Goal: Task Accomplishment & Management: Manage account settings

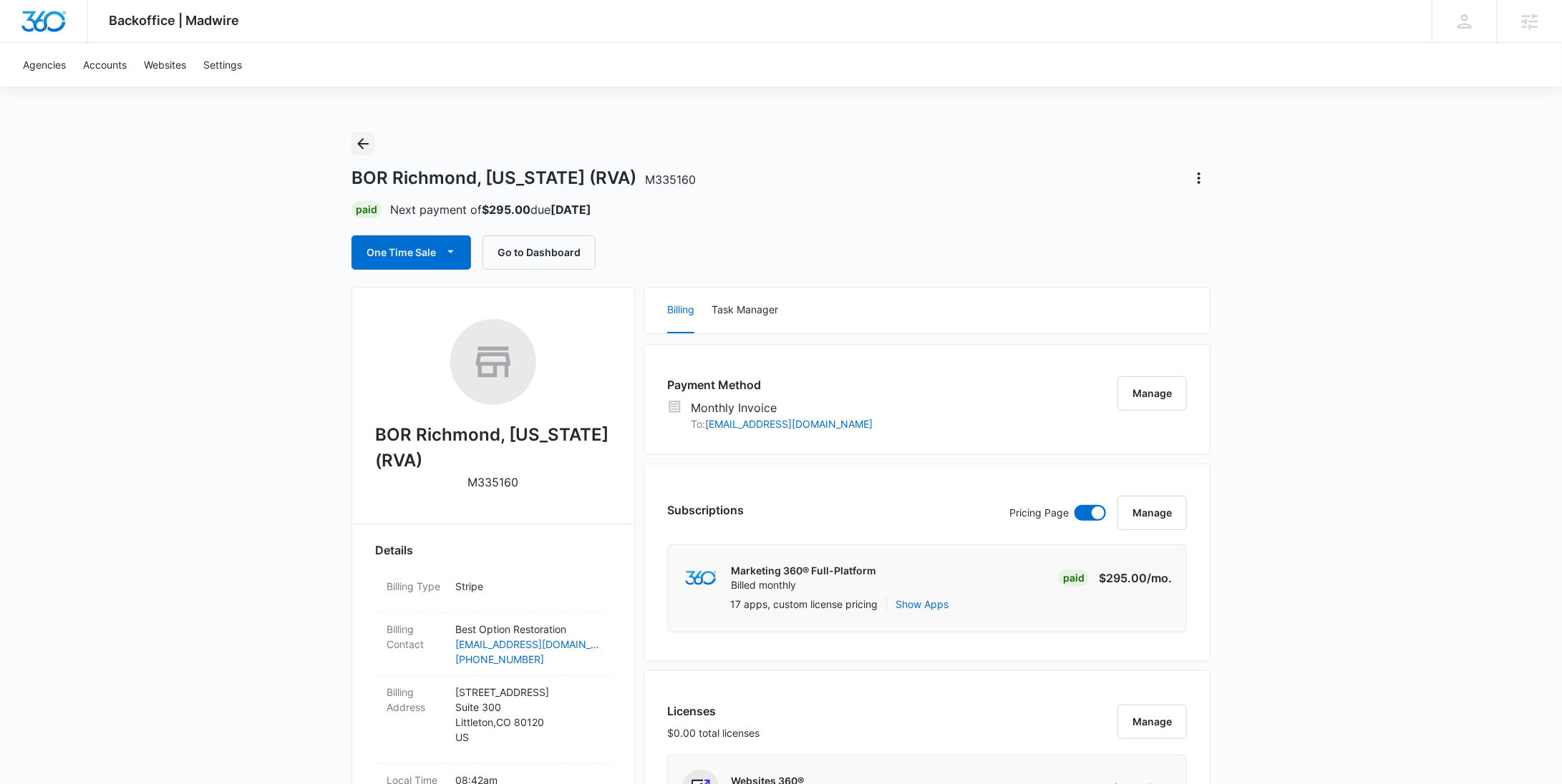
click at [360, 138] on icon "Back" at bounding box center [363, 144] width 17 height 17
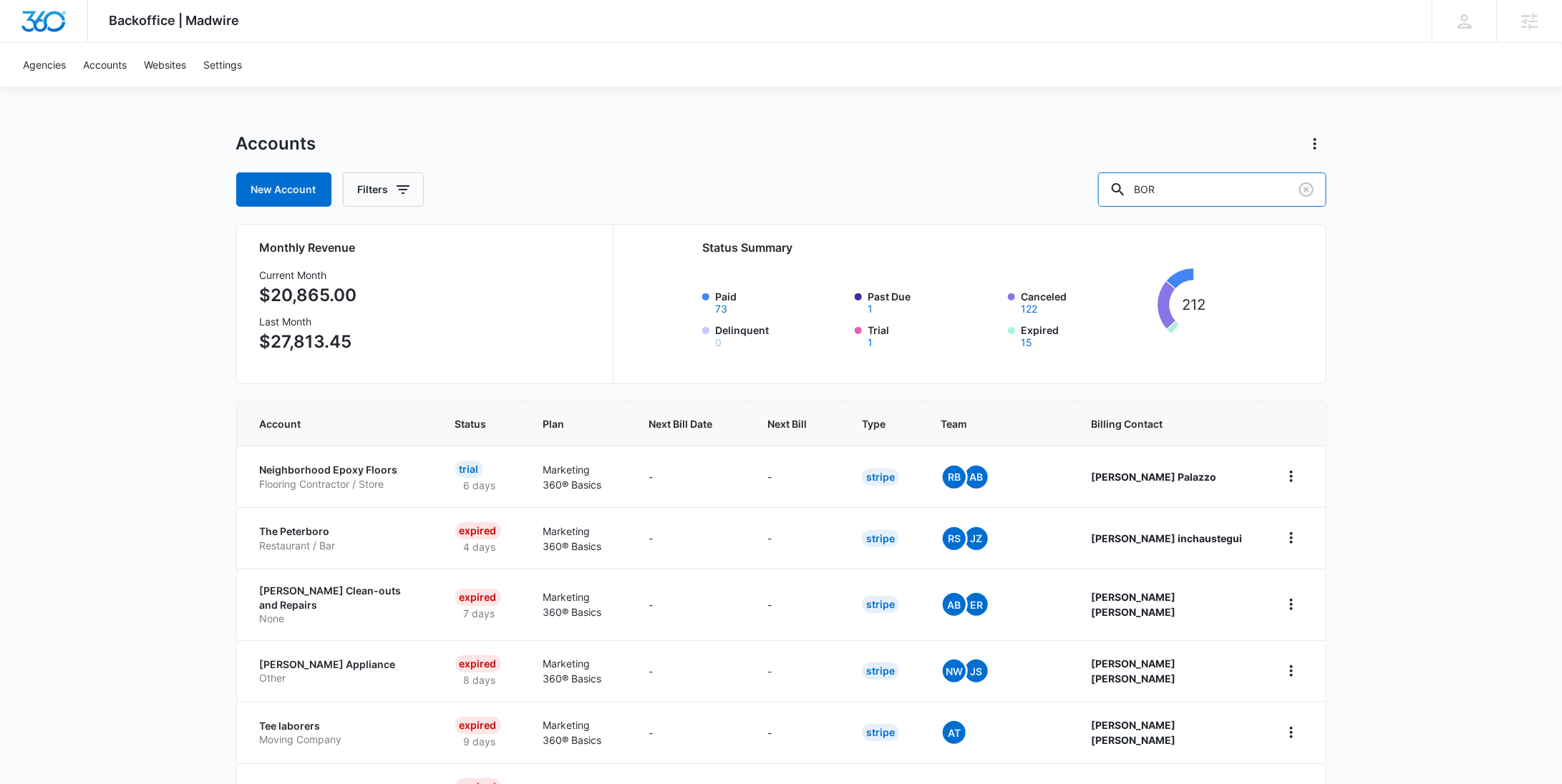
drag, startPoint x: 1253, startPoint y: 182, endPoint x: 1096, endPoint y: 180, distance: 157.0
click at [1105, 180] on div "New Account Filters BOR" at bounding box center [781, 190] width 1090 height 34
type input "m336866"
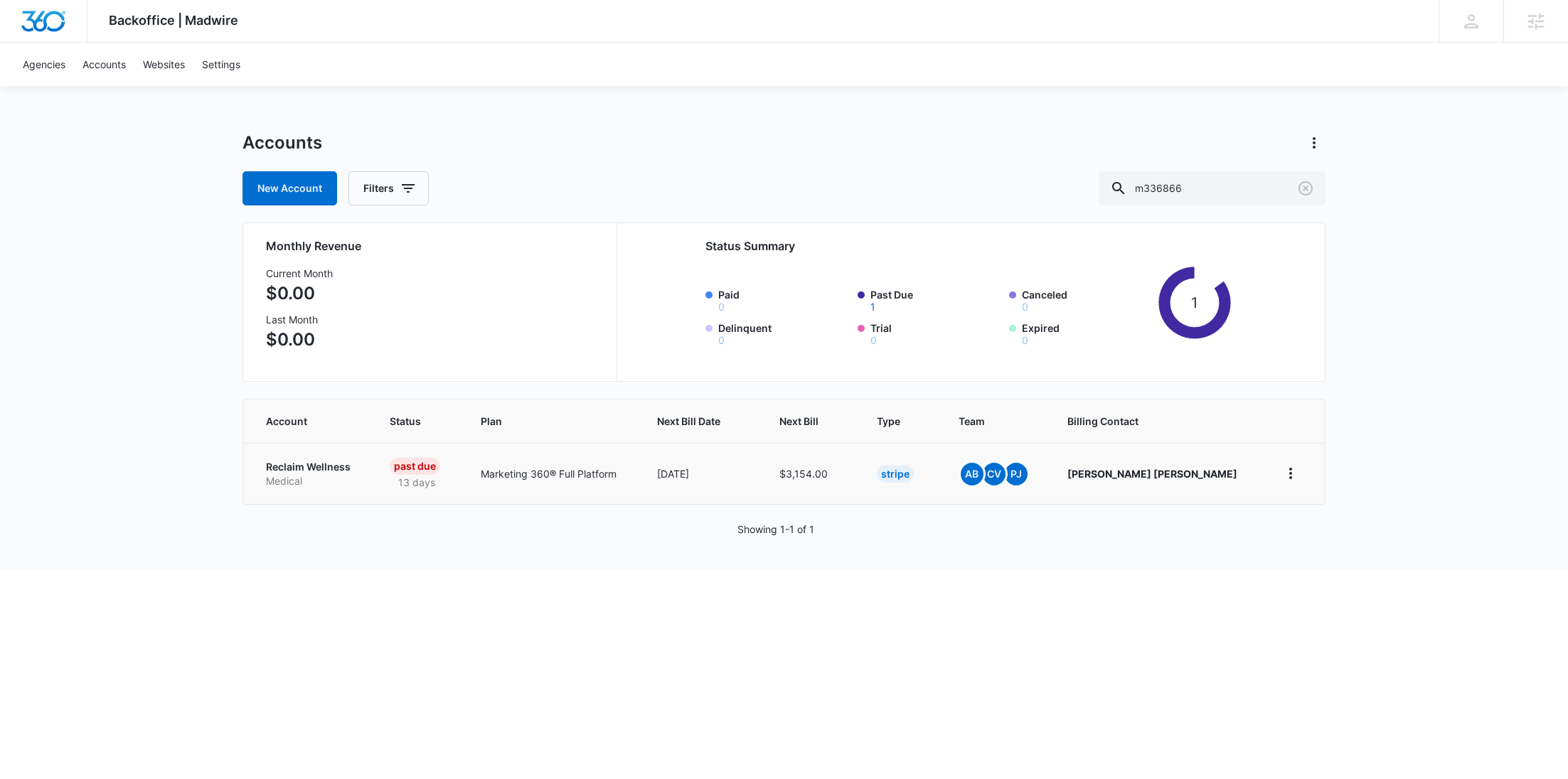
click at [290, 460] on p "Reclaim Wellness" at bounding box center [310, 467] width 89 height 14
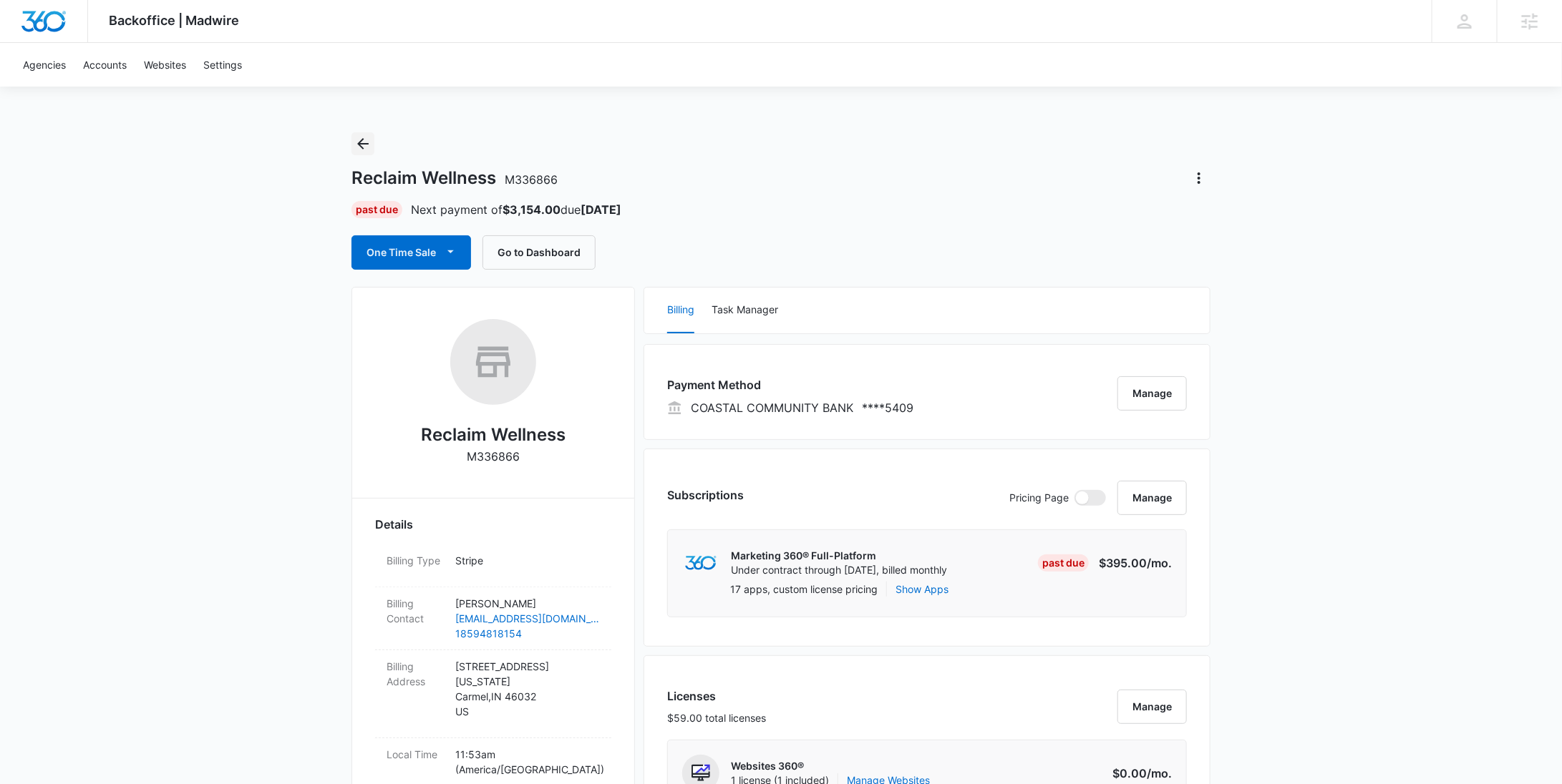
click at [364, 147] on icon "Back" at bounding box center [363, 144] width 17 height 17
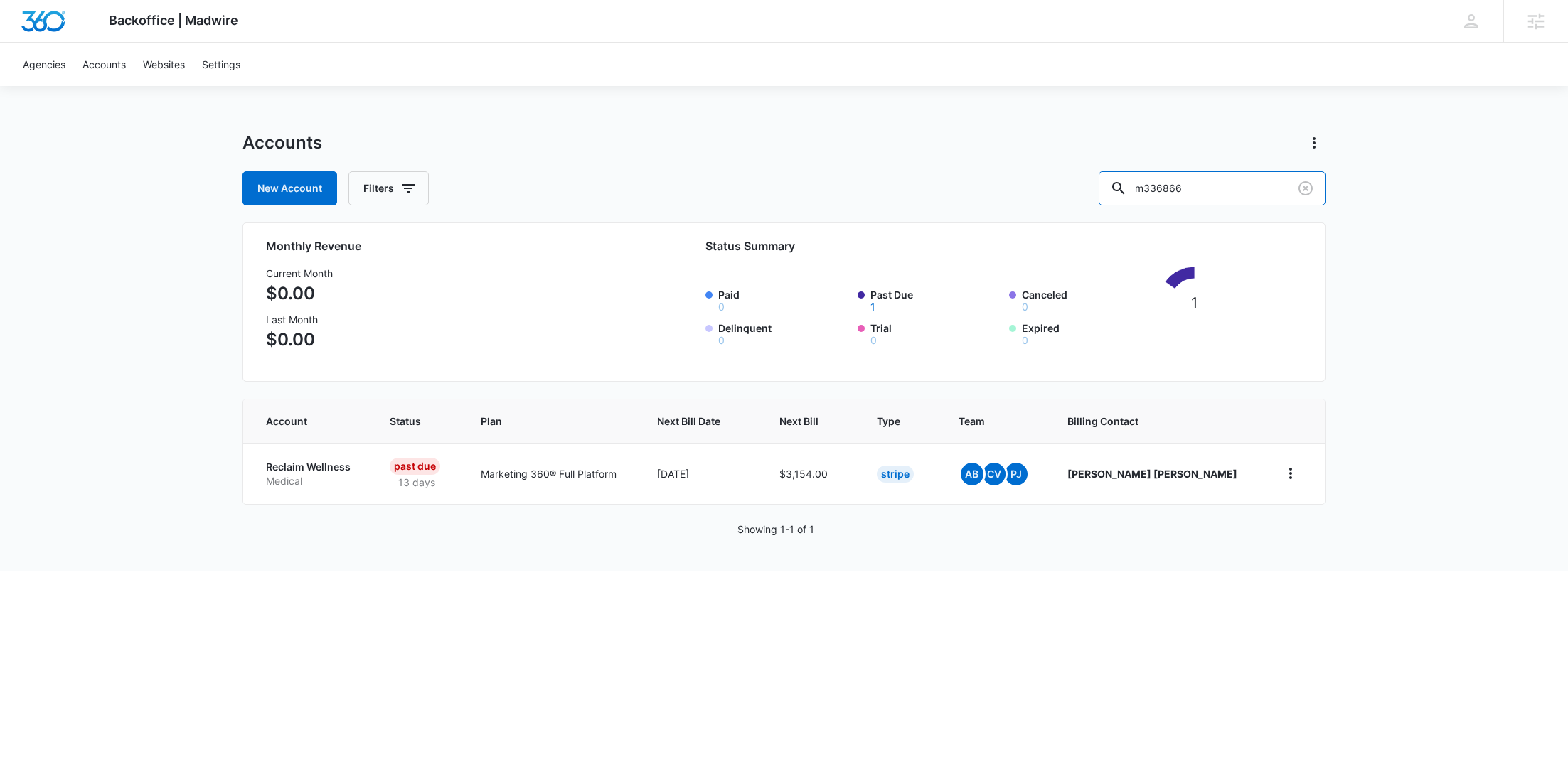
drag, startPoint x: 1242, startPoint y: 177, endPoint x: 1099, endPoint y: 172, distance: 143.1
click at [1110, 177] on div "New Account Filters m336866" at bounding box center [783, 189] width 1083 height 34
paste input "M324471"
type input "M324471"
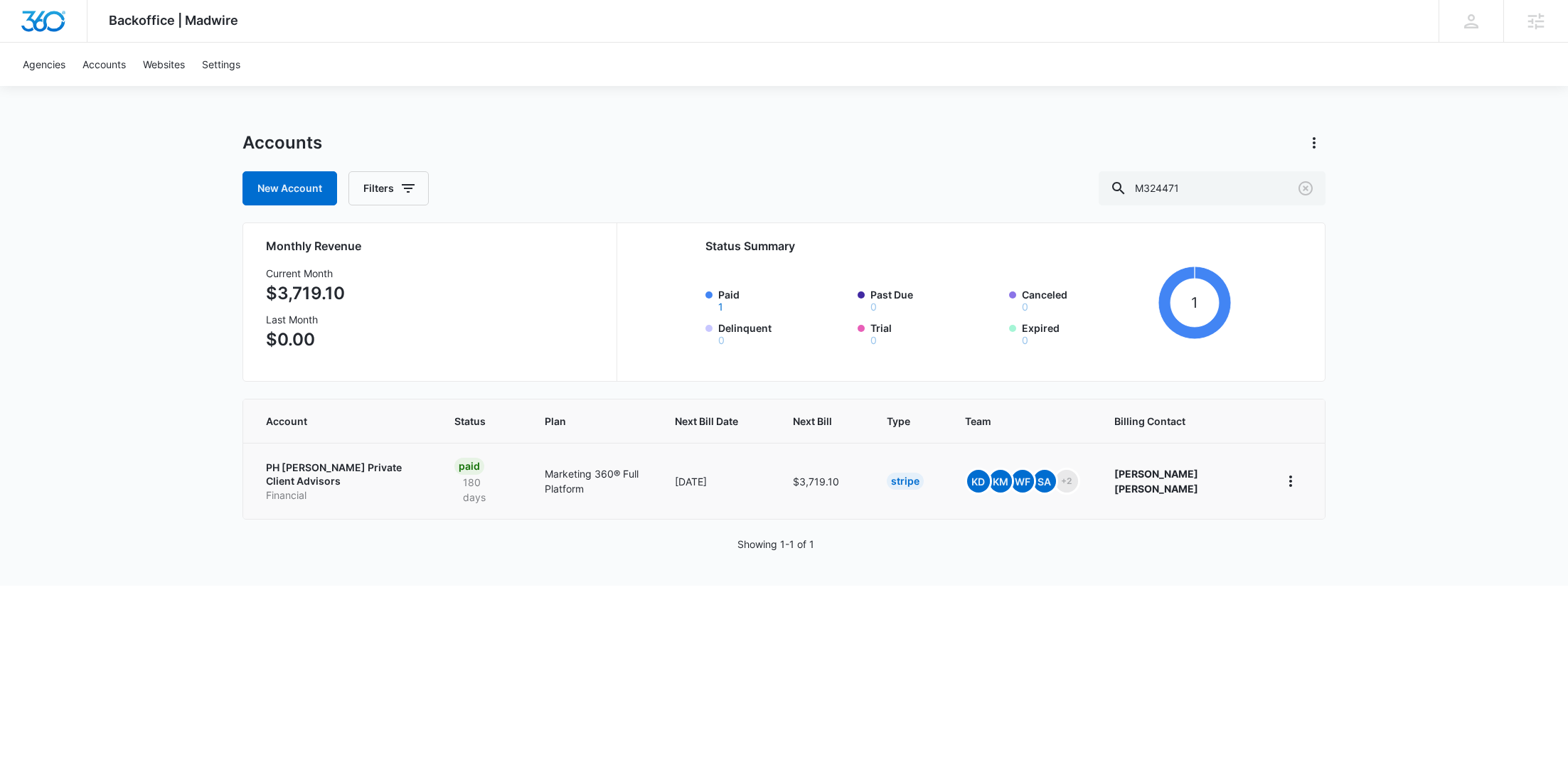
click at [309, 488] on td "PH [PERSON_NAME] Private Client Advisors Financial" at bounding box center [340, 481] width 195 height 76
click at [315, 489] on p "Financial" at bounding box center [343, 495] width 155 height 14
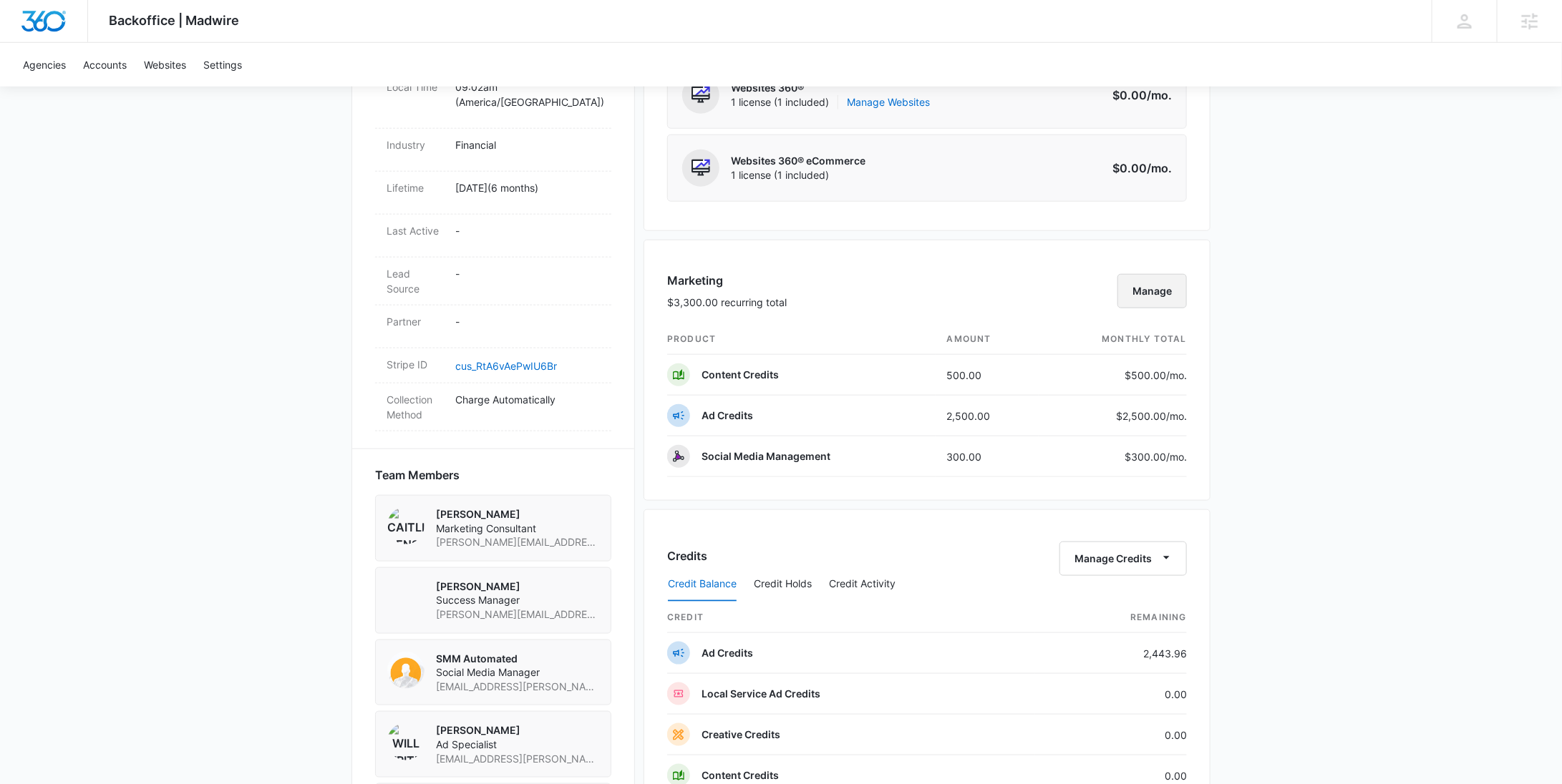
scroll to position [804, 0]
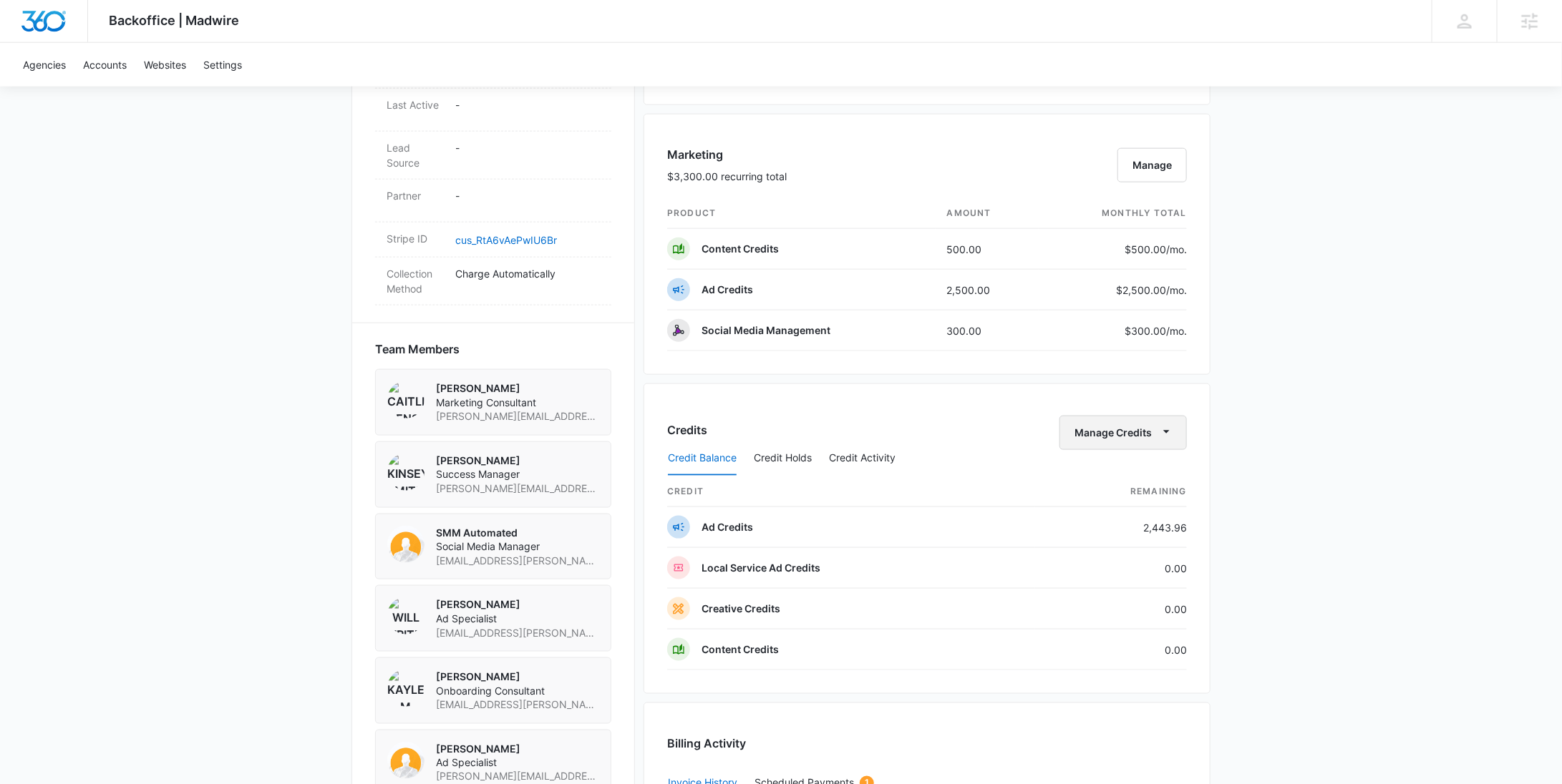
click at [1137, 433] on button "Manage Credits" at bounding box center [1123, 433] width 127 height 34
click at [1139, 492] on div "Withdraw Credits" at bounding box center [1145, 497] width 134 height 10
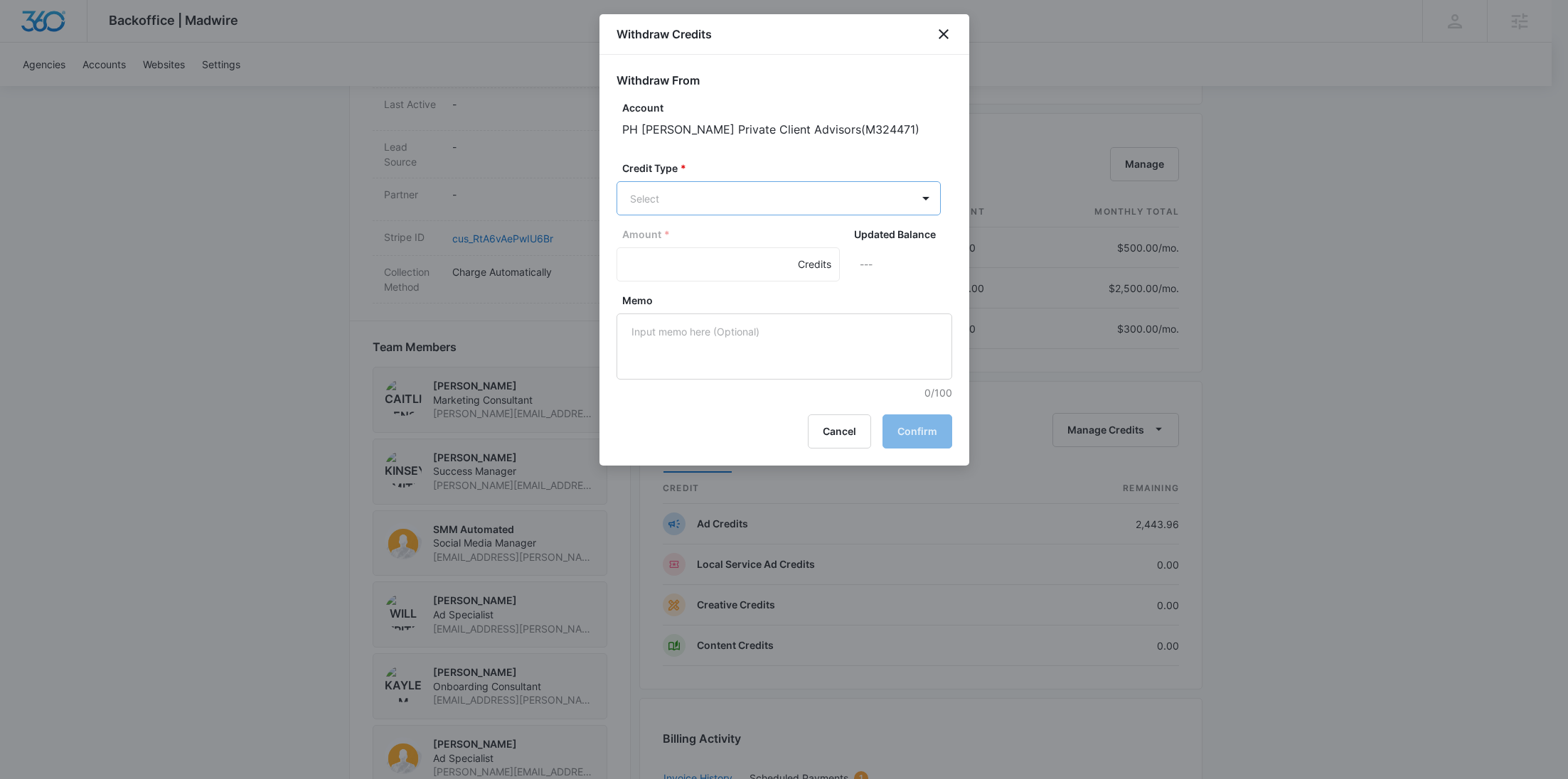
click at [690, 209] on body "Backoffice | Madwire Apps Settings [PERSON_NAME] Young [EMAIL_ADDRESS][PERSON_N…" at bounding box center [784, 237] width 1568 height 2072
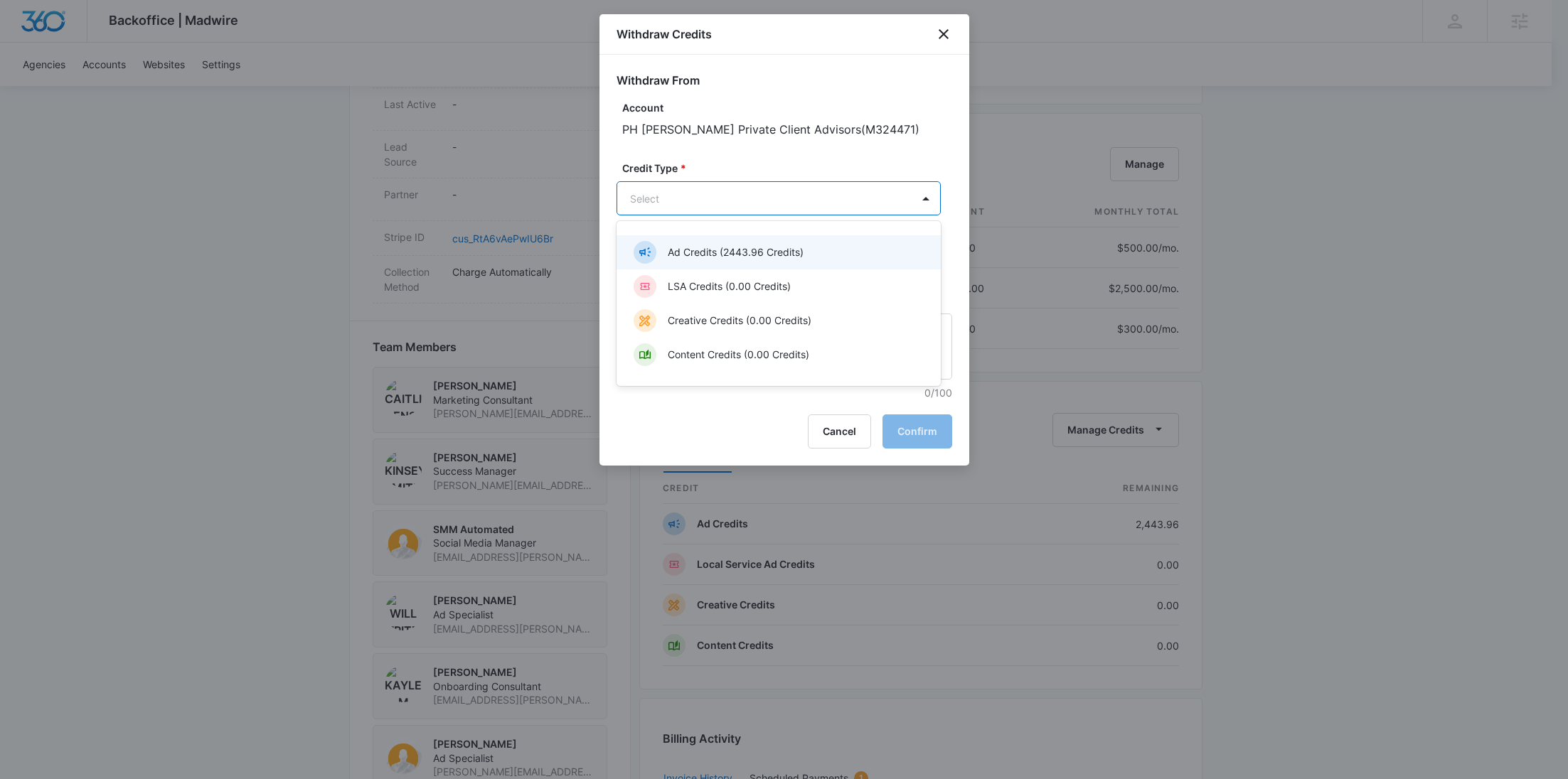
click at [681, 253] on p "Ad Credits (2443.96 Credits)" at bounding box center [735, 252] width 136 height 15
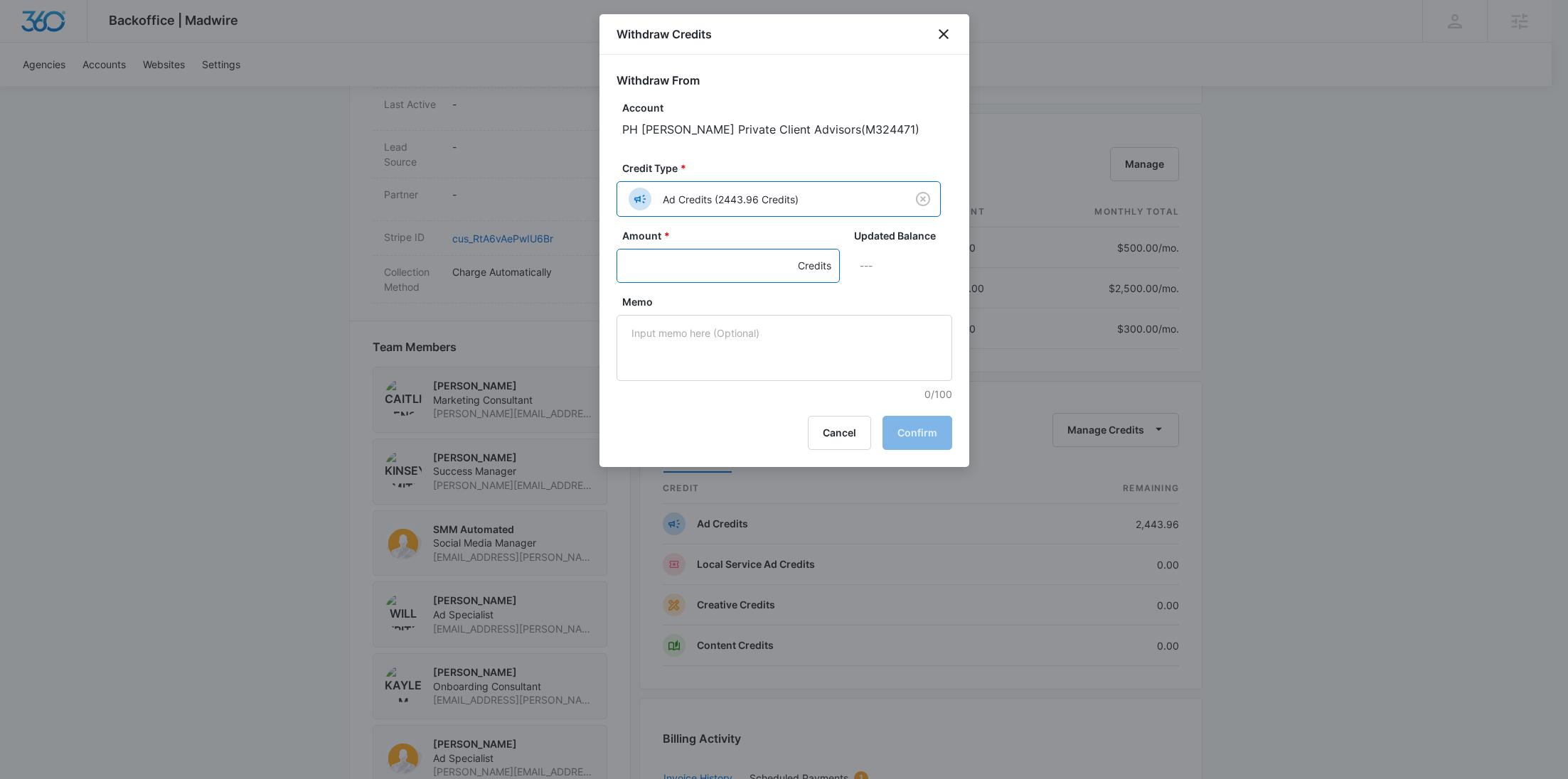
click at [662, 273] on input "Amount *" at bounding box center [727, 266] width 223 height 34
type input "1000"
click at [709, 347] on textarea "Memo" at bounding box center [784, 348] width 336 height 66
paste textarea "LinkedIn"
type textarea "LinkedIn"
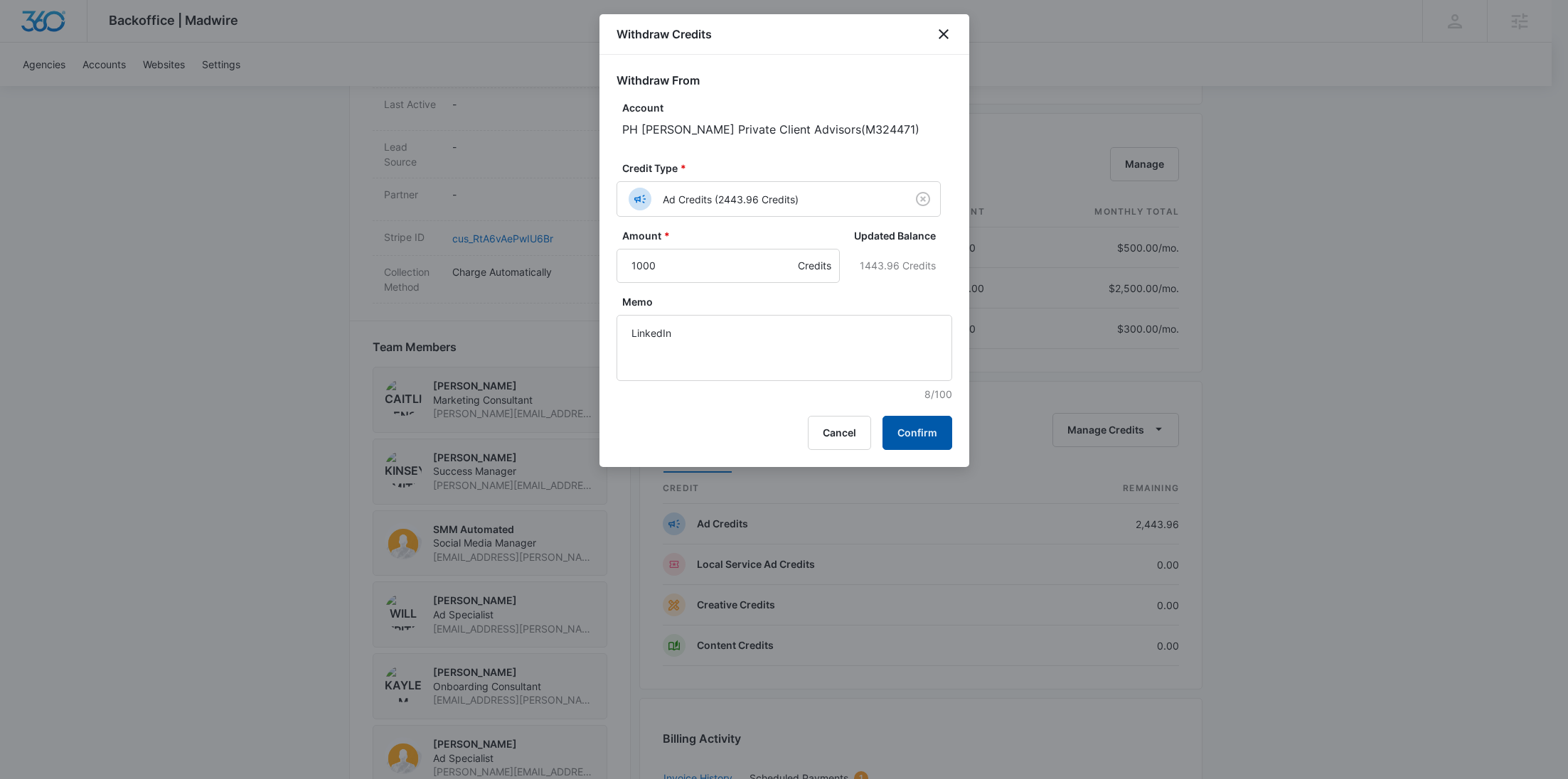
click at [915, 436] on button "Confirm" at bounding box center [917, 433] width 69 height 34
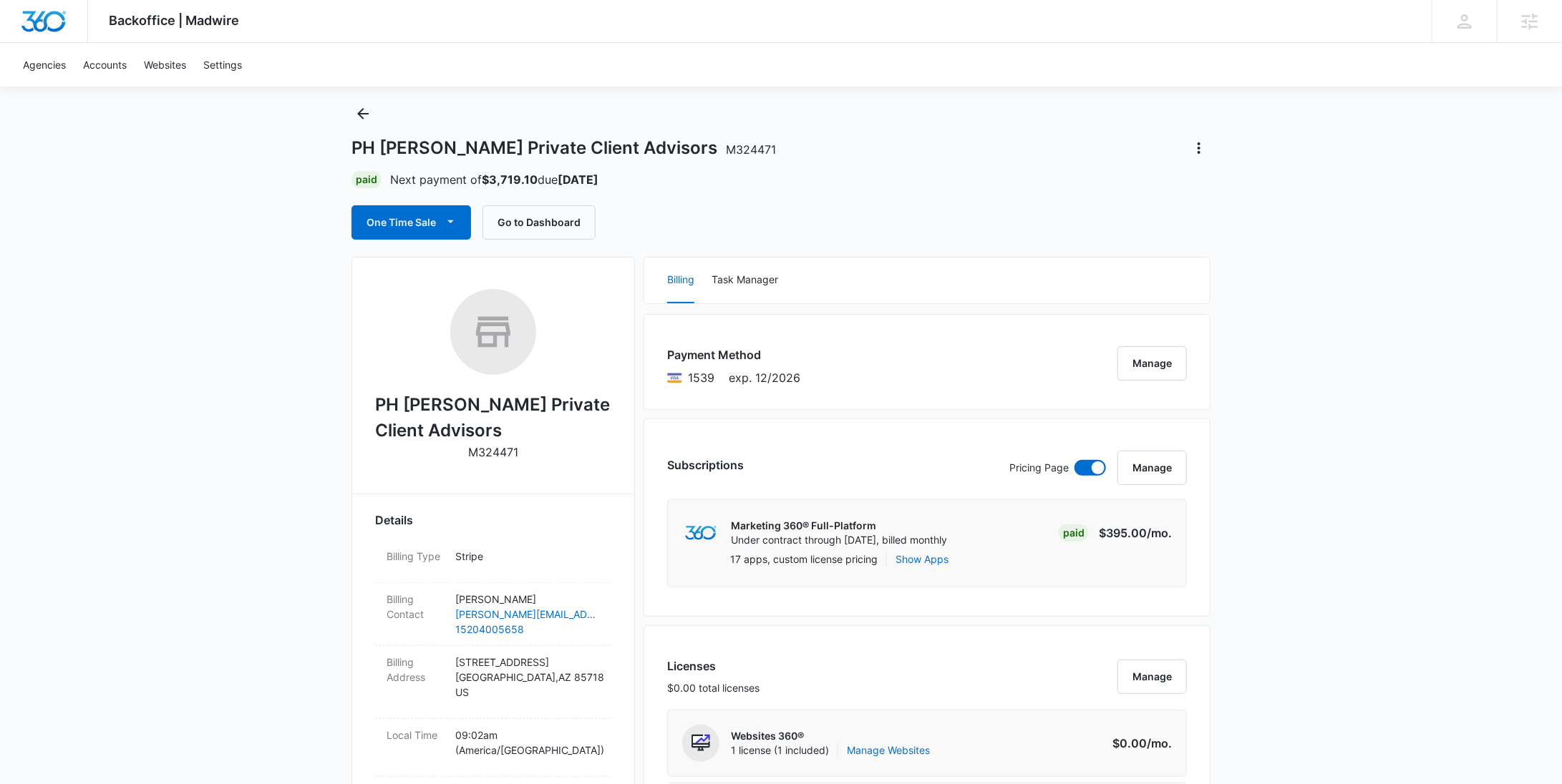
scroll to position [0, 0]
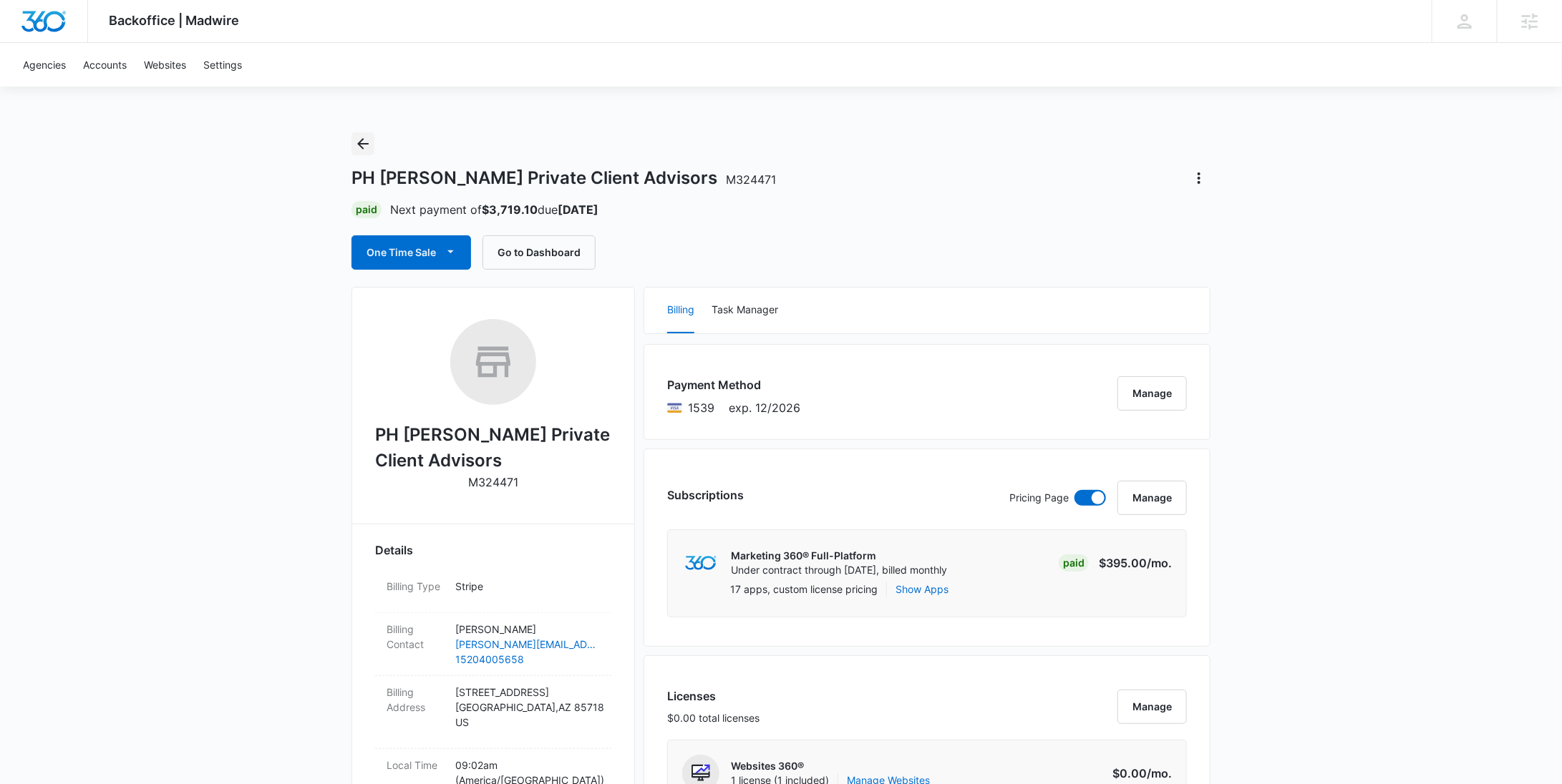
drag, startPoint x: 372, startPoint y: 143, endPoint x: 379, endPoint y: 143, distance: 7.0
click at [372, 142] on icon "Back" at bounding box center [363, 144] width 17 height 17
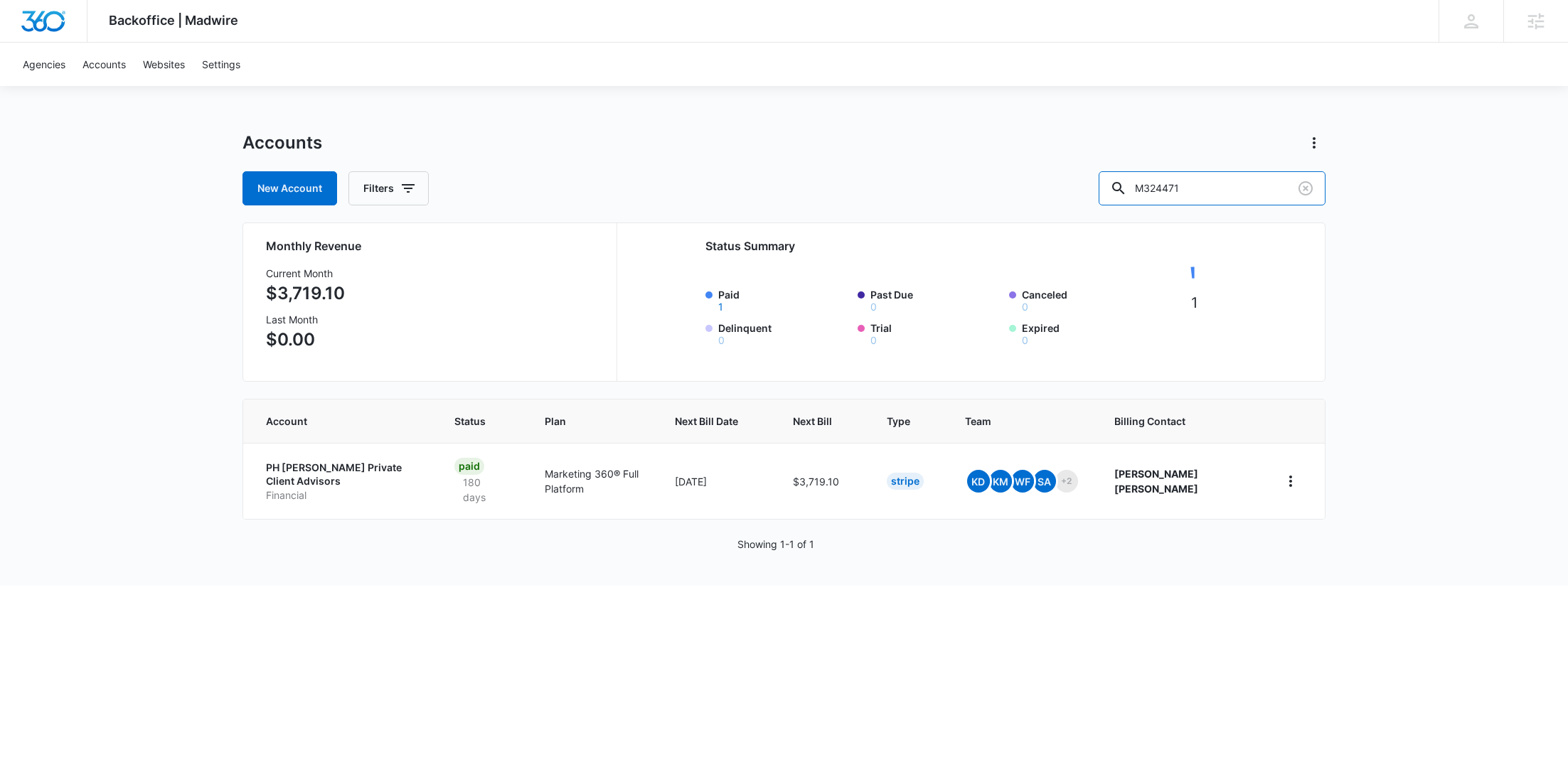
drag, startPoint x: 1132, startPoint y: 189, endPoint x: 1122, endPoint y: 186, distance: 10.4
click at [1127, 188] on div "New Account Filters M324471" at bounding box center [783, 189] width 1083 height 34
paste input "0227"
type input "M30227"
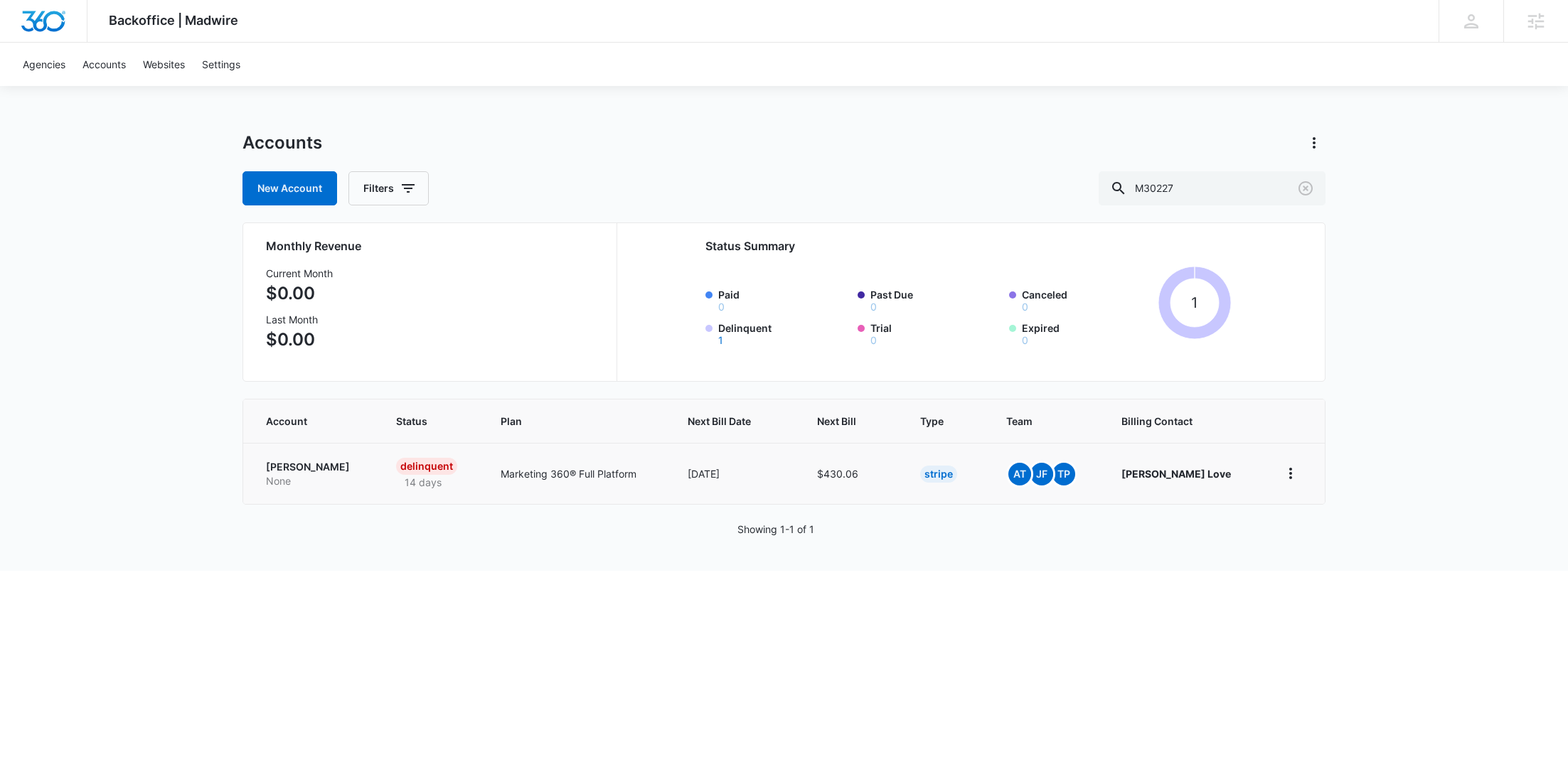
click at [301, 467] on p "[PERSON_NAME]" at bounding box center [313, 467] width 96 height 14
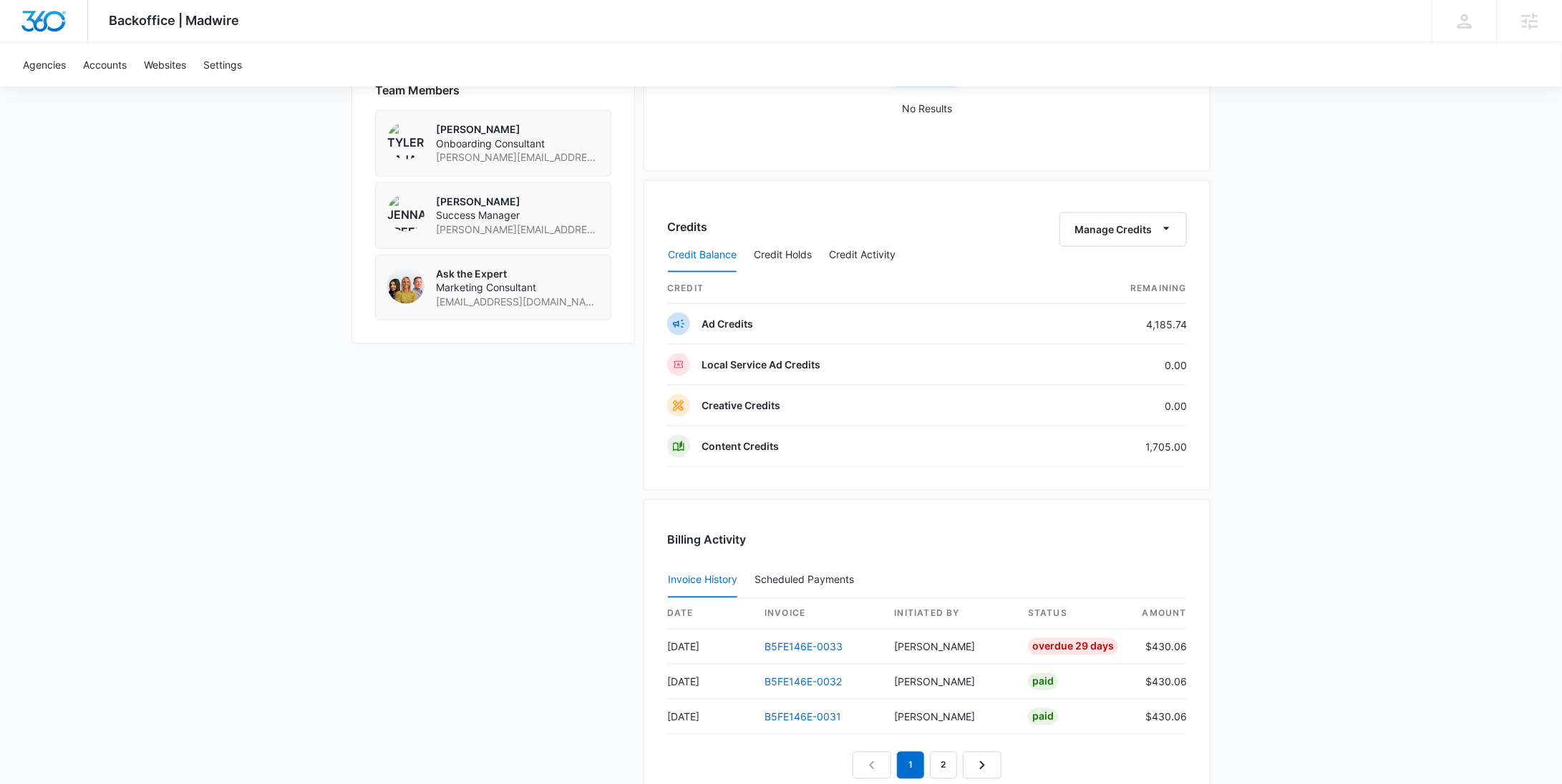
scroll to position [1094, 0]
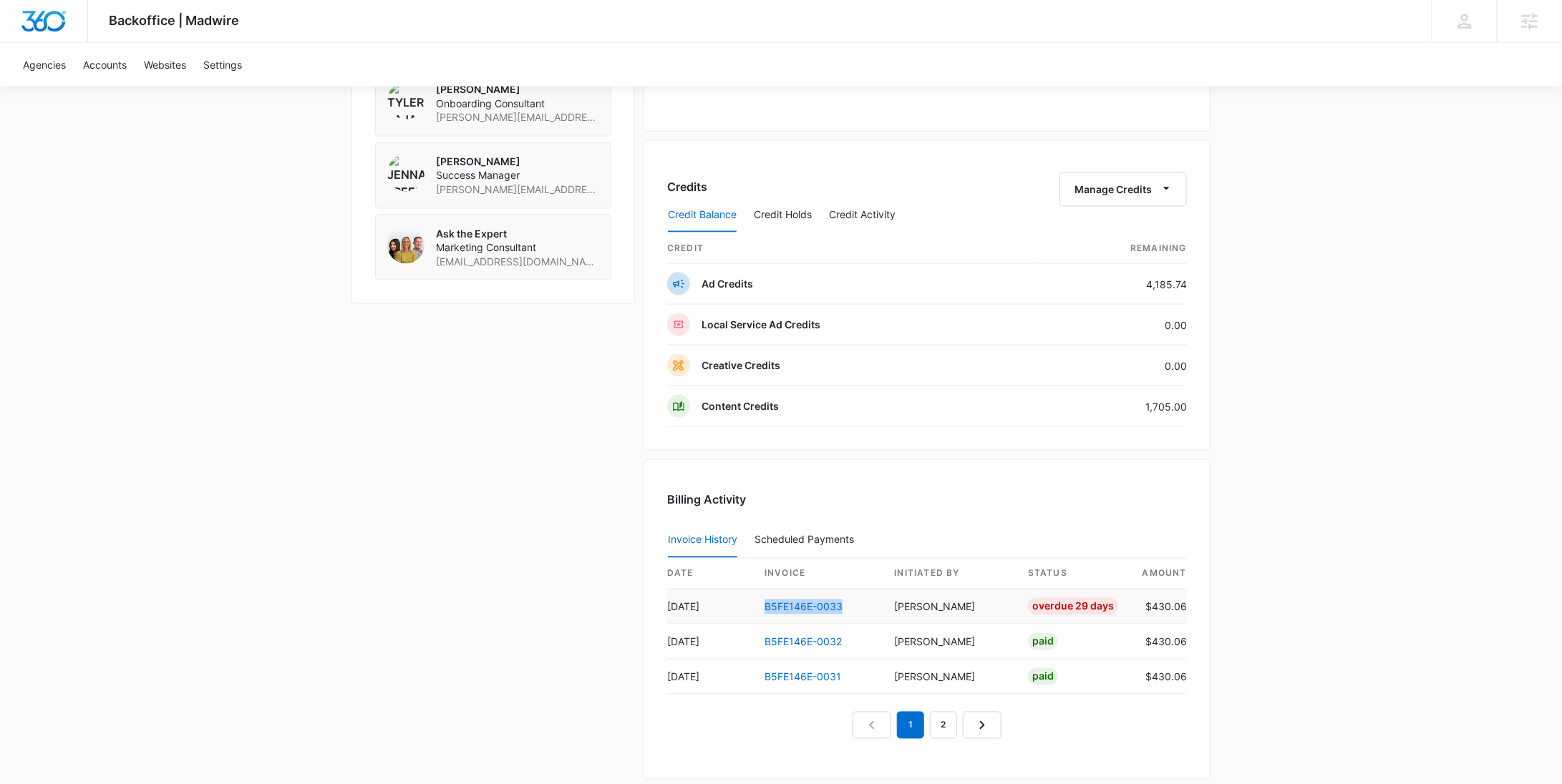
drag, startPoint x: 852, startPoint y: 600, endPoint x: 760, endPoint y: 602, distance: 92.0
click at [760, 602] on td "B5FE146E-0033" at bounding box center [818, 606] width 130 height 35
copy link "B5FE146E-0033"
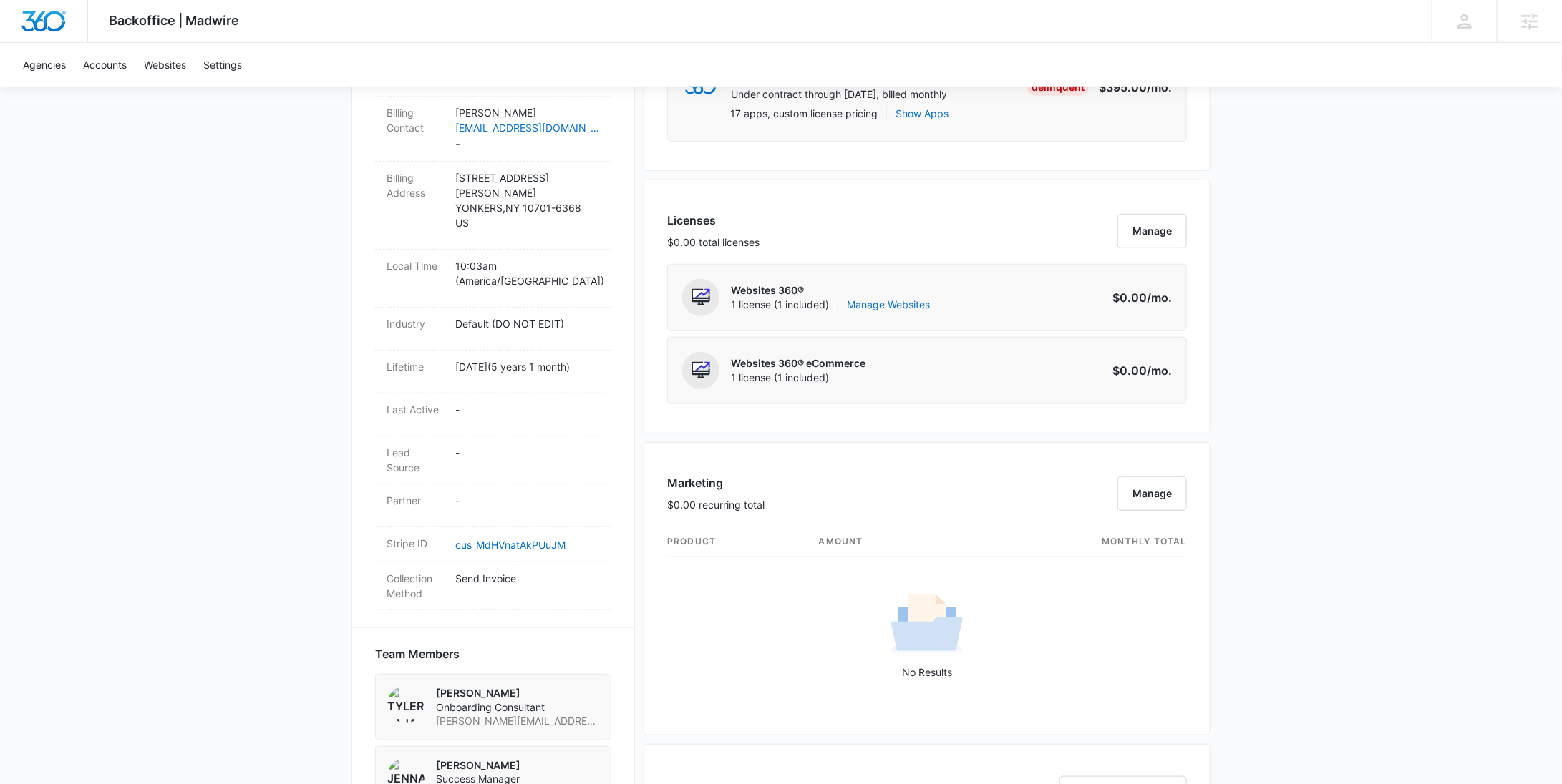
scroll to position [428, 0]
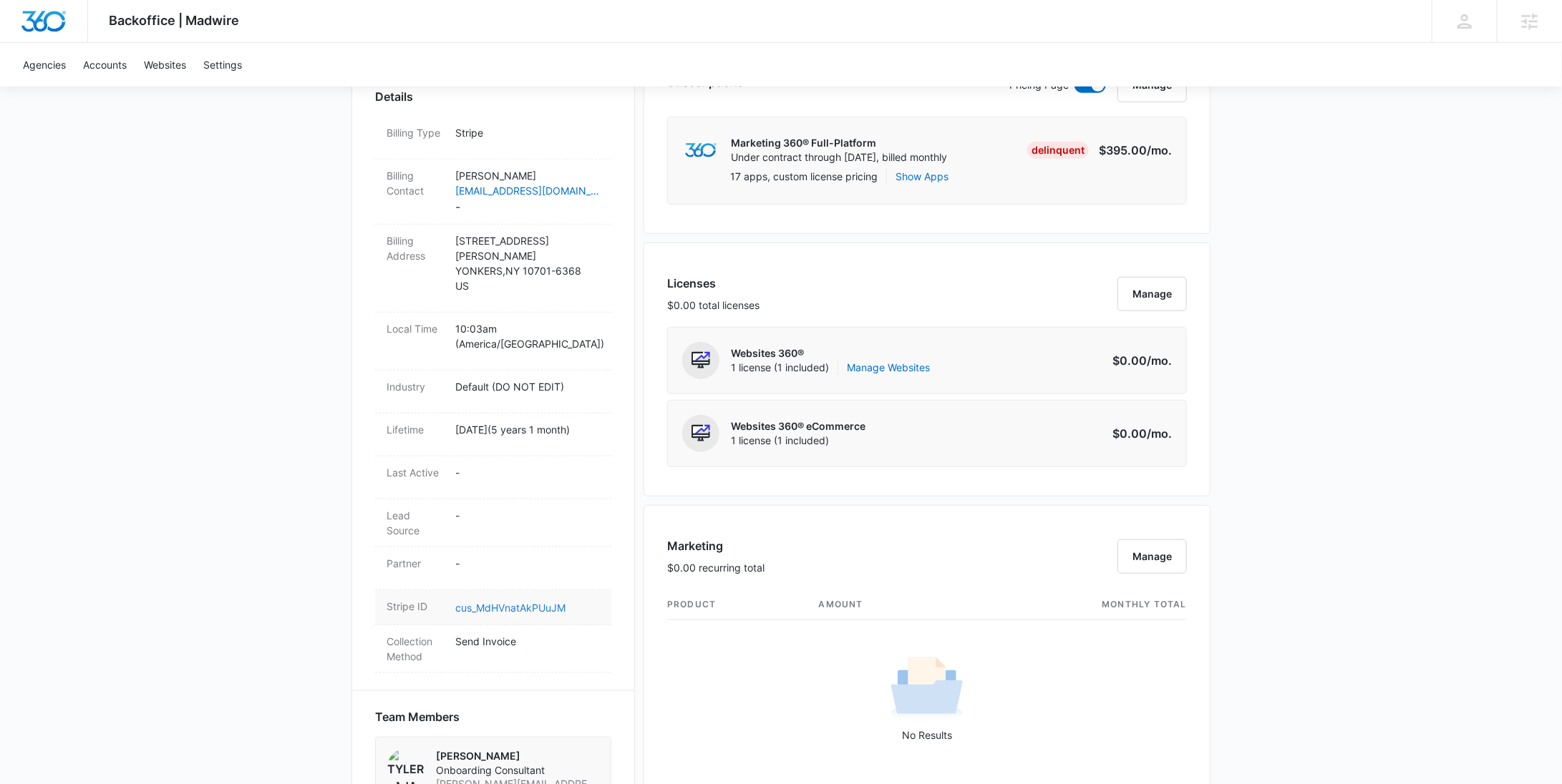
click at [541, 602] on link "cus_MdHVnatAkPUuJM" at bounding box center [509, 607] width 110 height 12
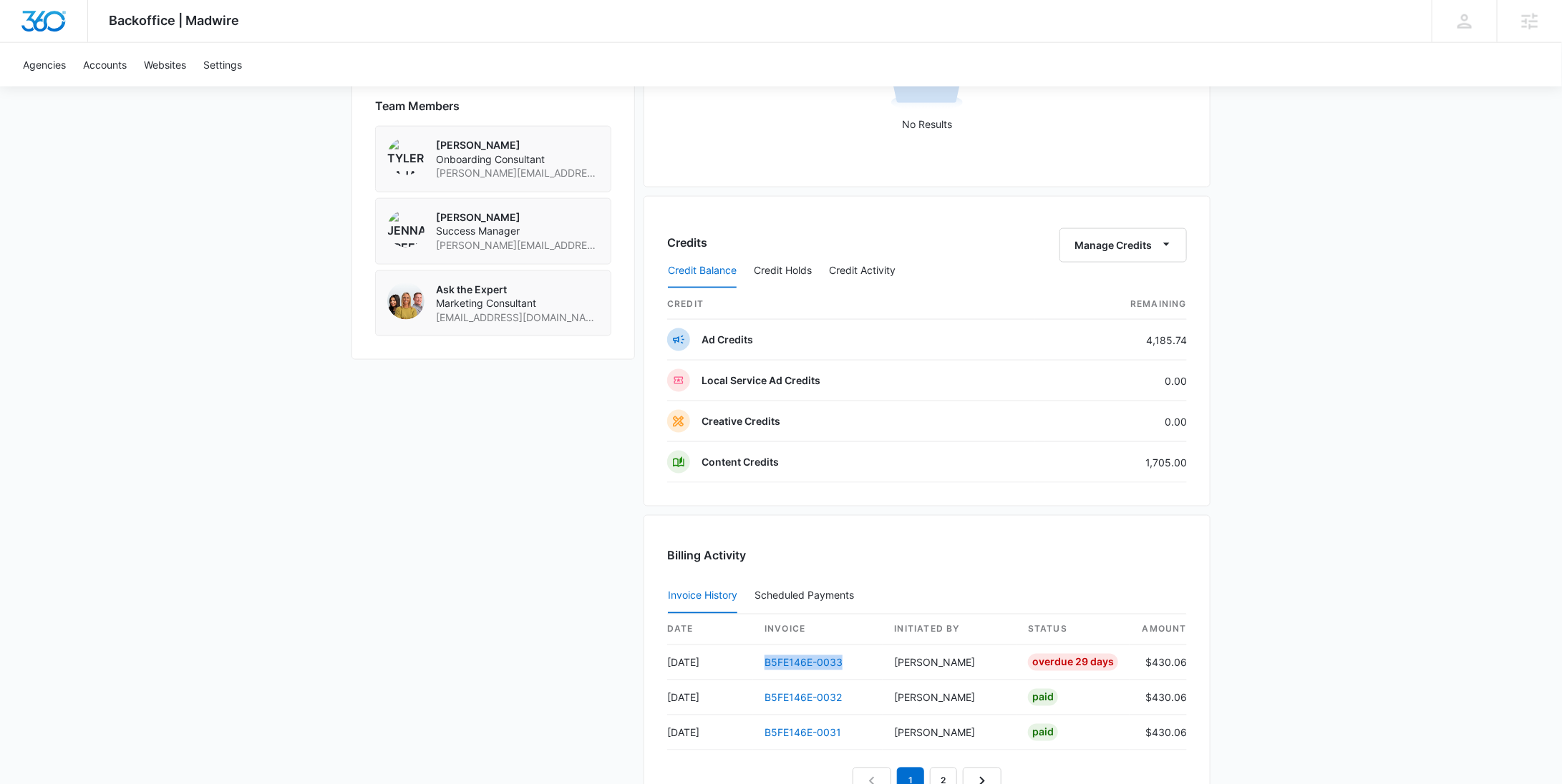
scroll to position [1091, 0]
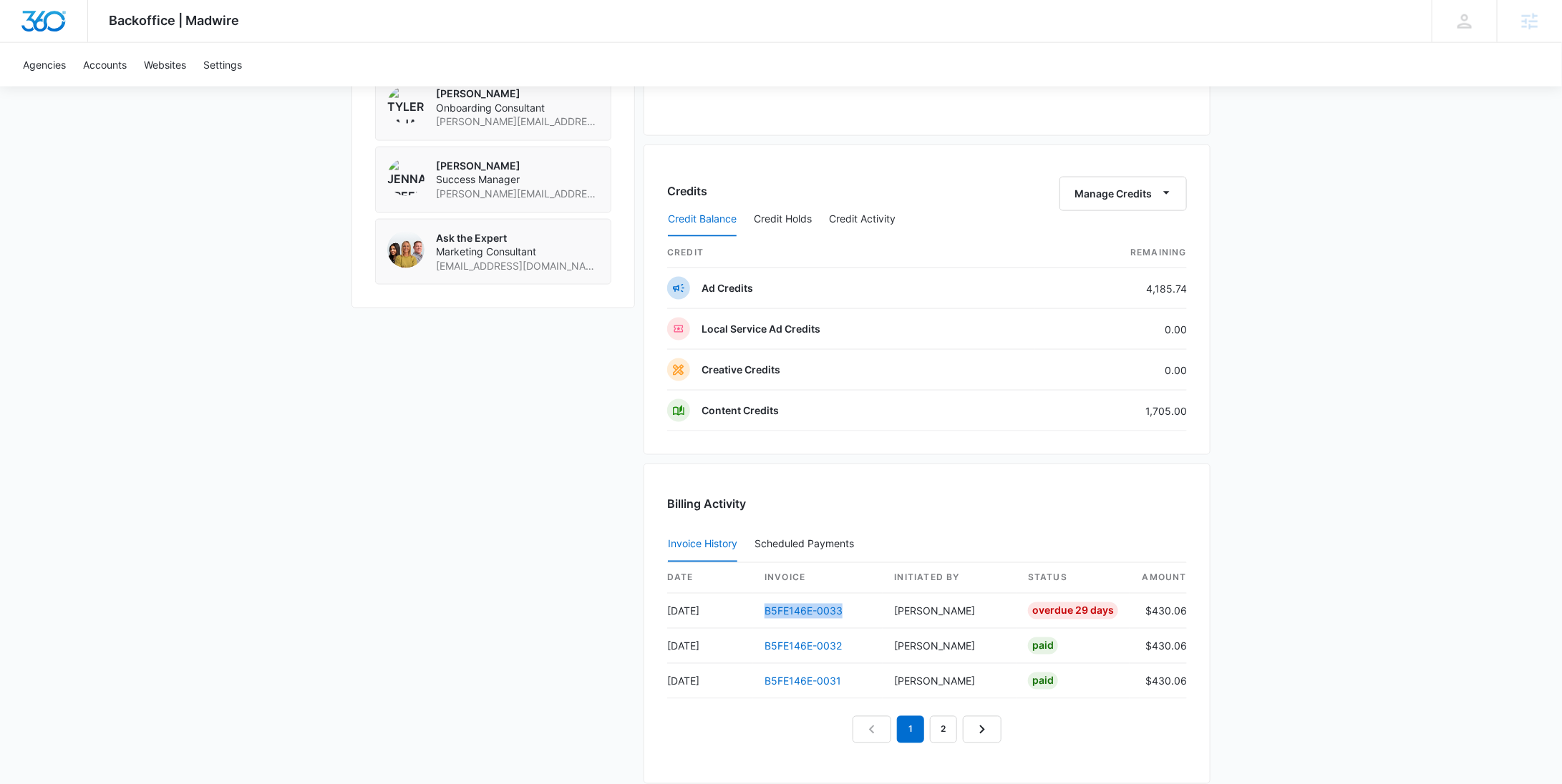
copy link "B5FE146E-0033"
click at [1077, 181] on button "Manage Credits" at bounding box center [1123, 194] width 127 height 34
click at [1105, 253] on div "Withdraw Credits" at bounding box center [1145, 258] width 134 height 10
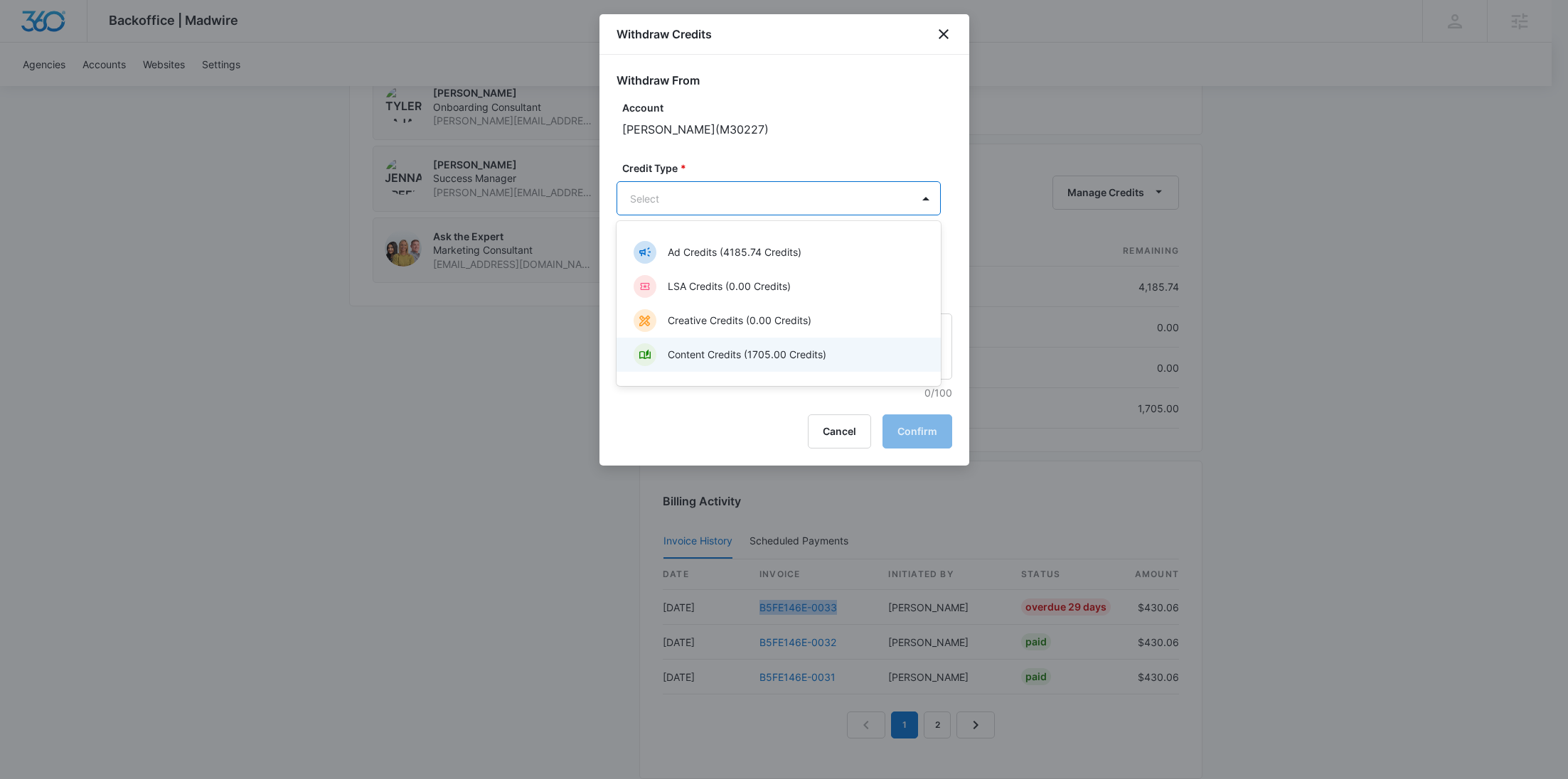
click at [732, 355] on p "Content Credits (1705.00 Credits)" at bounding box center [746, 355] width 159 height 15
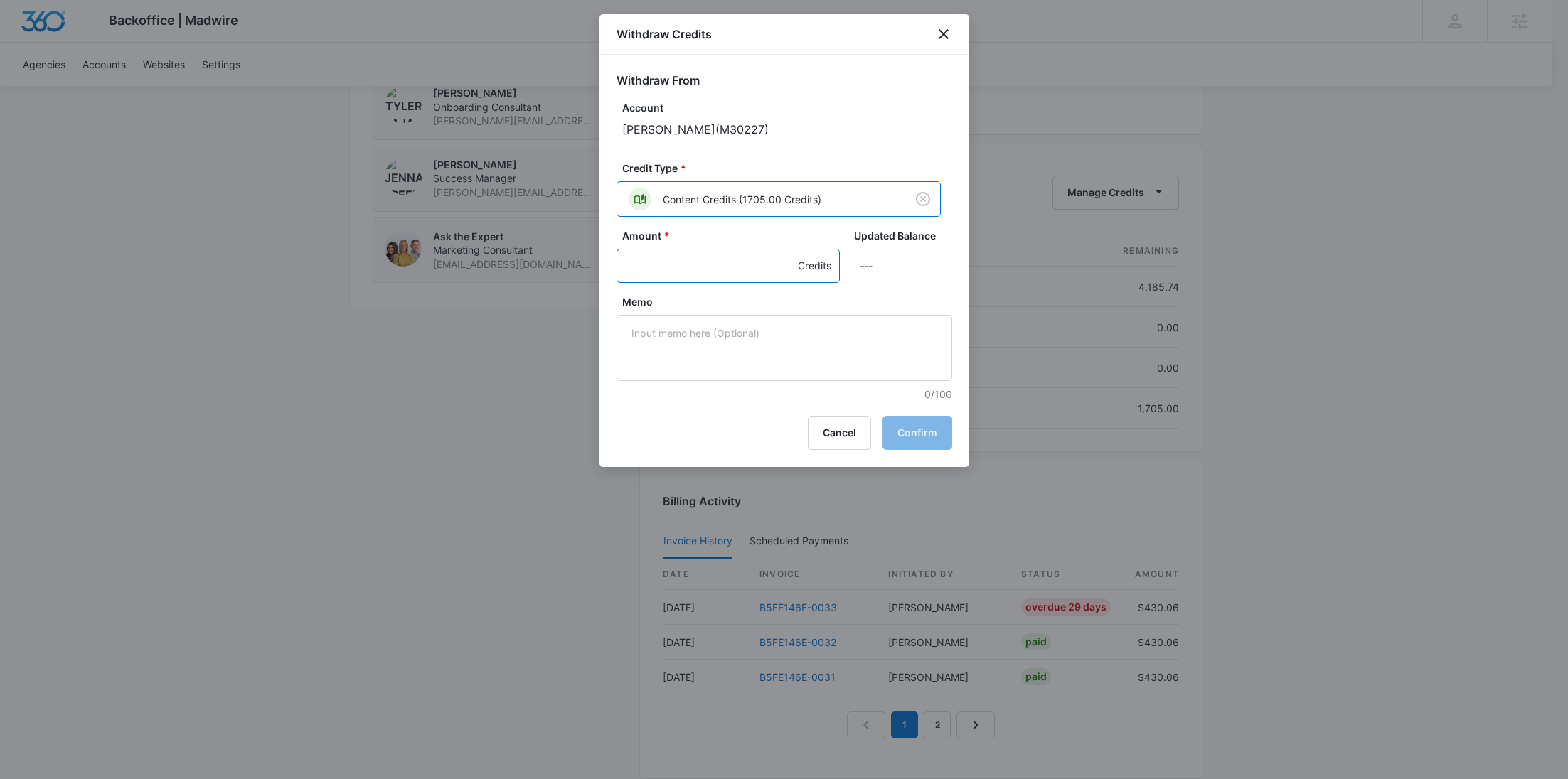
click at [693, 271] on input "Amount *" at bounding box center [727, 266] width 223 height 34
type input "395"
click at [745, 375] on textarea "Memo" at bounding box center [784, 348] width 336 height 66
paste textarea "B5FE146E-0033"
type textarea "B5FE146E-0033 Base"
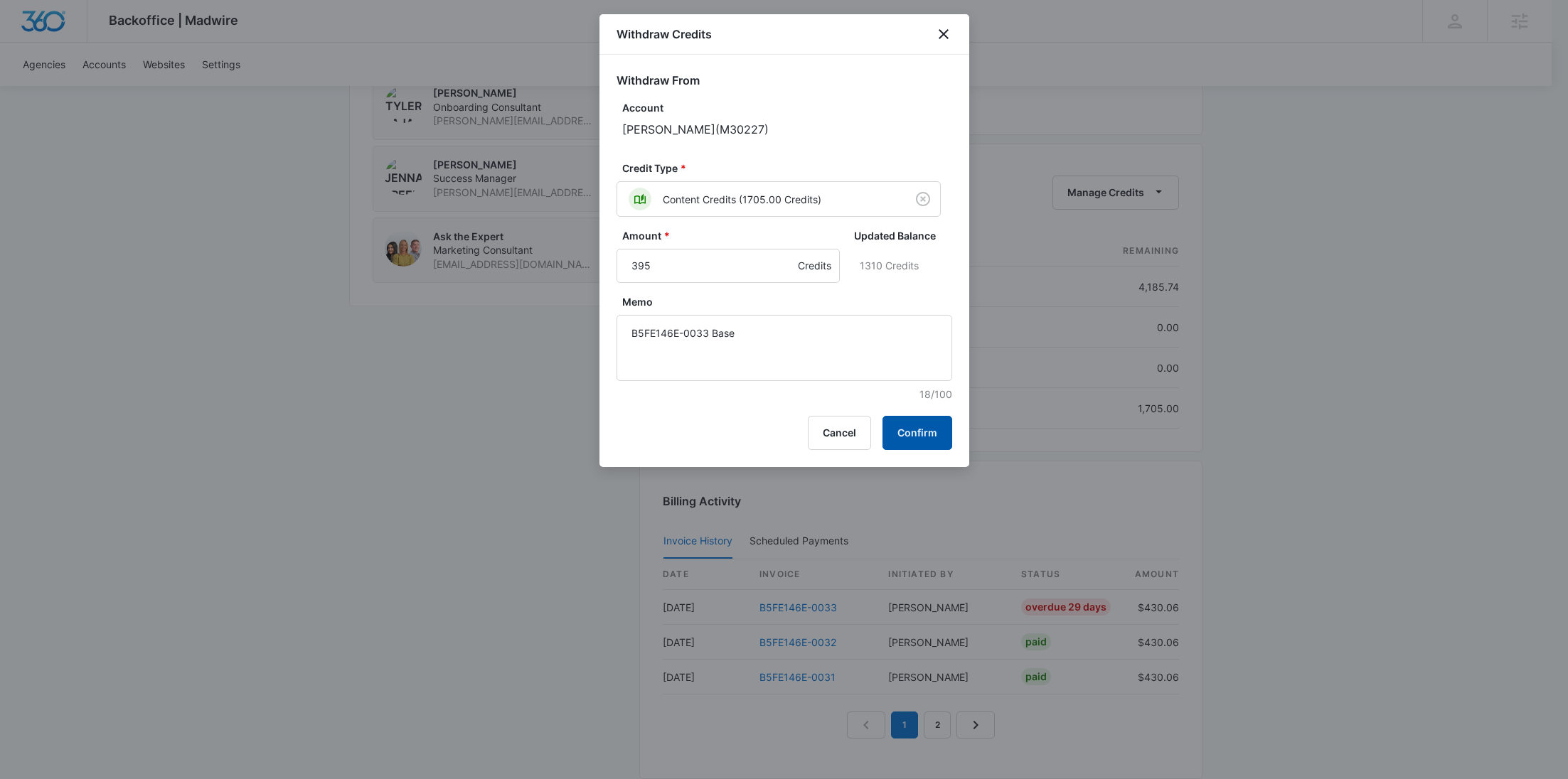
click at [905, 429] on button "Confirm" at bounding box center [917, 433] width 69 height 34
